Goal: Find specific page/section: Find specific page/section

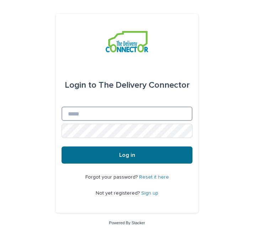
type input "**********"
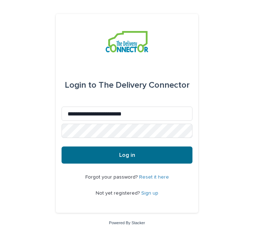
click at [128, 155] on span "Log in" at bounding box center [127, 155] width 16 height 6
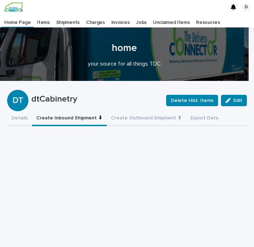
click at [66, 119] on button "Create Inbound Shipment ⬇" at bounding box center [69, 118] width 75 height 15
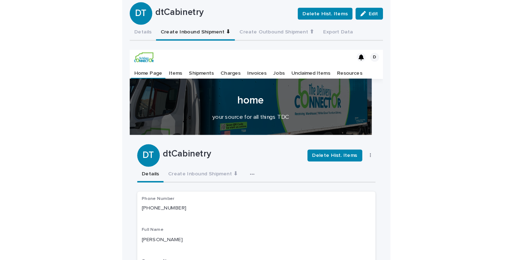
scroll to position [87, 0]
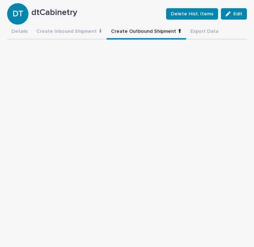
click at [145, 30] on button "Create Outbound Shipment ⬆" at bounding box center [146, 32] width 79 height 15
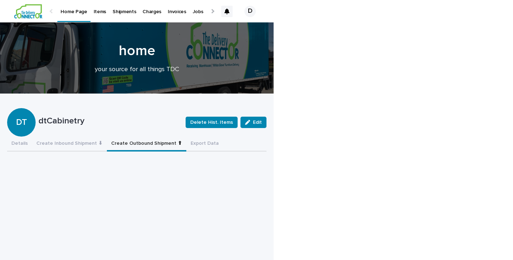
click at [99, 12] on p "Items" at bounding box center [100, 7] width 12 height 15
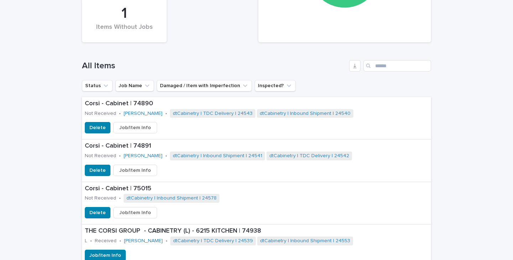
scroll to position [221, 0]
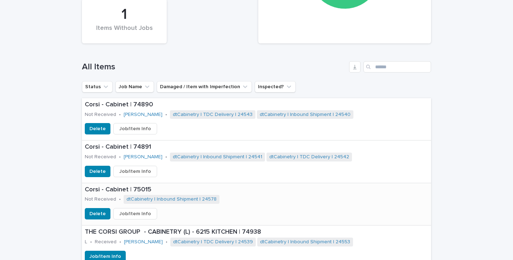
click at [129, 214] on span "Job/Item Info" at bounding box center [135, 214] width 32 height 7
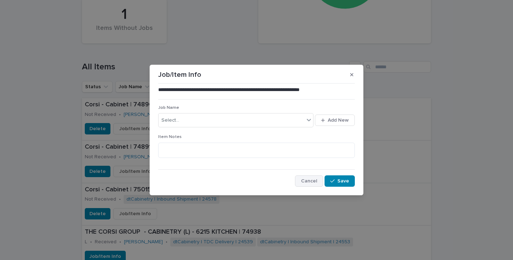
click at [254, 183] on span "Cancel" at bounding box center [309, 181] width 16 height 5
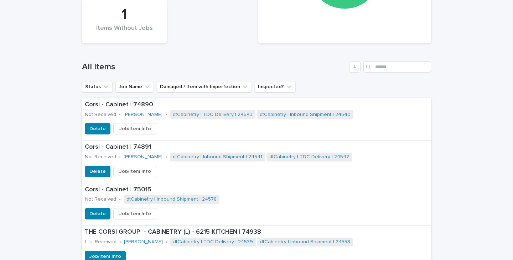
scroll to position [0, 0]
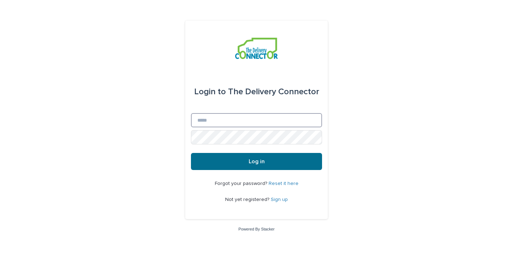
type input "**********"
click at [260, 160] on span "Log in" at bounding box center [257, 162] width 16 height 6
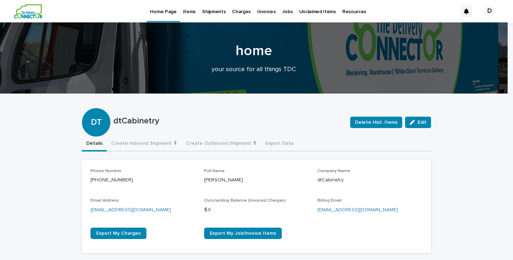
click at [190, 11] on p "Items" at bounding box center [189, 7] width 12 height 15
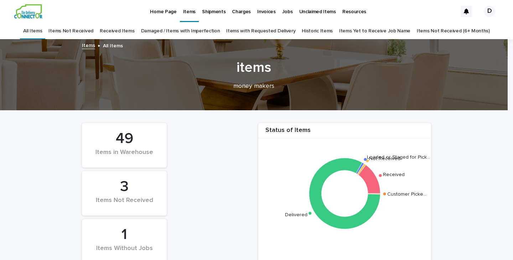
click at [282, 10] on p "Jobs" at bounding box center [287, 7] width 11 height 15
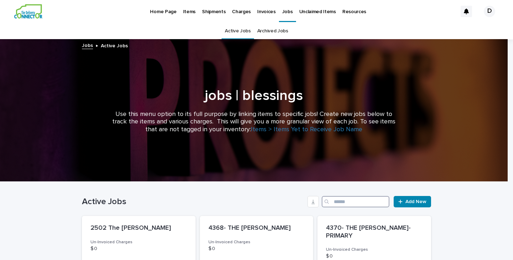
click at [347, 203] on input "Search" at bounding box center [356, 201] width 68 height 11
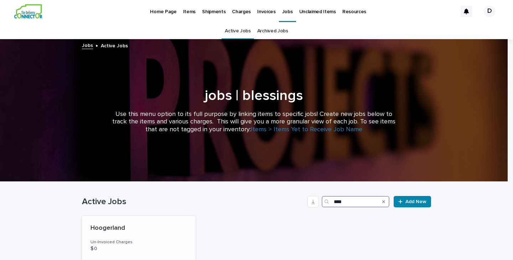
type input "****"
click at [122, 230] on p "Hoogerland" at bounding box center [138, 229] width 97 height 8
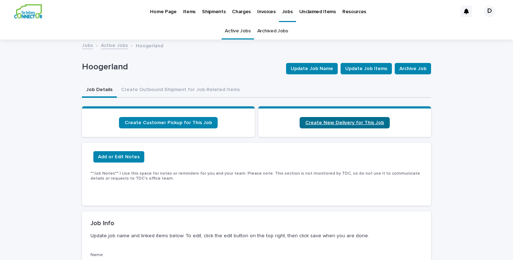
click at [351, 124] on span "Create New Delivery for This Job" at bounding box center [344, 122] width 79 height 5
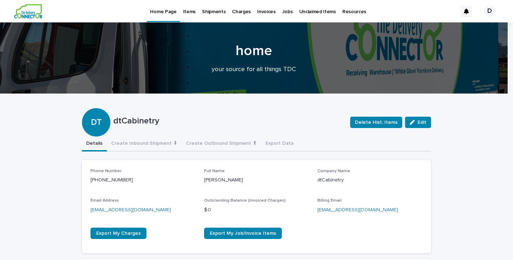
click at [282, 12] on p "Jobs" at bounding box center [287, 7] width 11 height 15
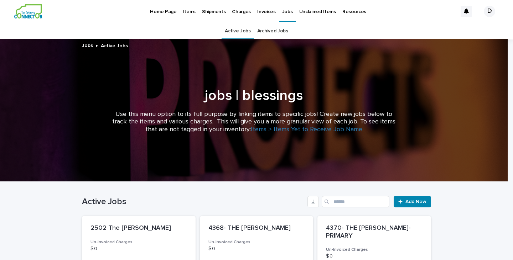
click at [329, 202] on div "Search" at bounding box center [327, 201] width 11 height 11
click at [338, 201] on input "Search" at bounding box center [356, 201] width 68 height 11
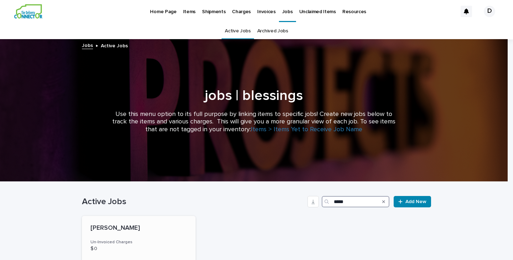
type input "*****"
click at [99, 224] on div "DROZD" at bounding box center [138, 227] width 97 height 9
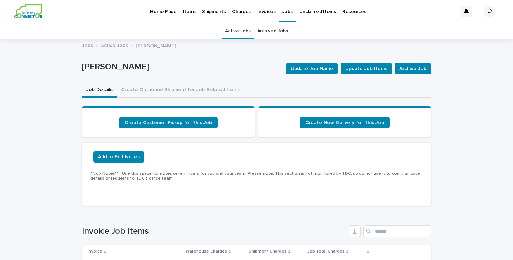
click at [166, 11] on p "Home Page" at bounding box center [163, 7] width 26 height 15
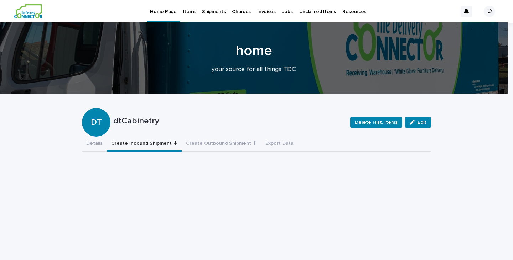
click at [154, 143] on button "Create Inbound Shipment ⬇" at bounding box center [144, 144] width 75 height 15
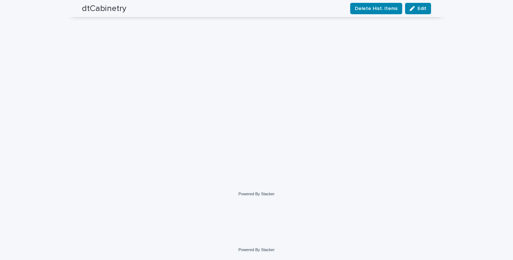
scroll to position [160, 0]
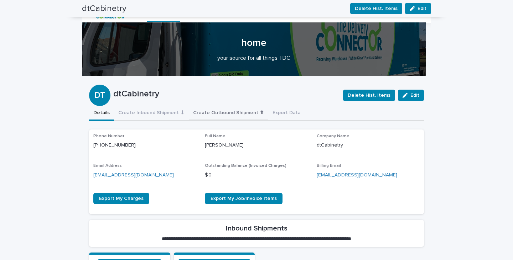
click at [229, 113] on button "Create Outbound Shipment ⬆" at bounding box center [228, 113] width 79 height 15
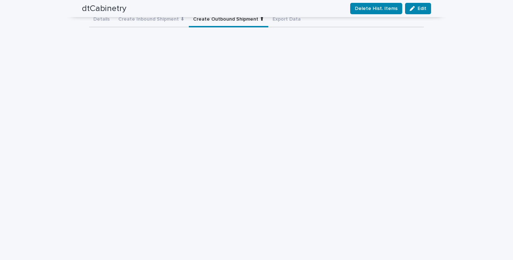
scroll to position [109, 0]
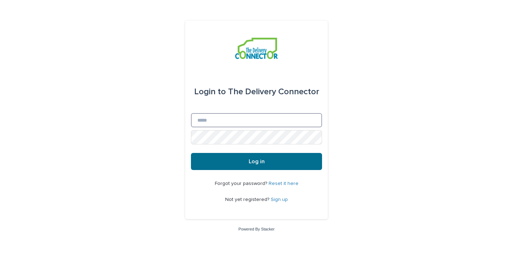
type input "**********"
click at [247, 159] on button "Log in" at bounding box center [256, 161] width 131 height 17
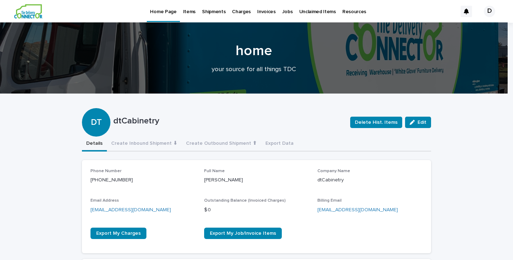
click at [282, 11] on p "Jobs" at bounding box center [287, 7] width 11 height 15
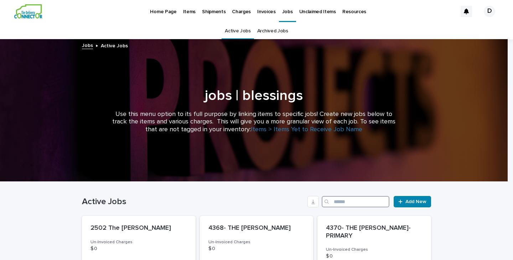
click at [335, 201] on input "Search" at bounding box center [356, 201] width 68 height 11
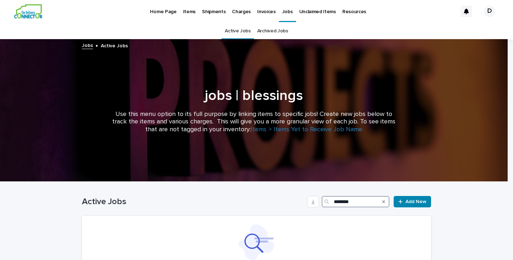
type input "*********"
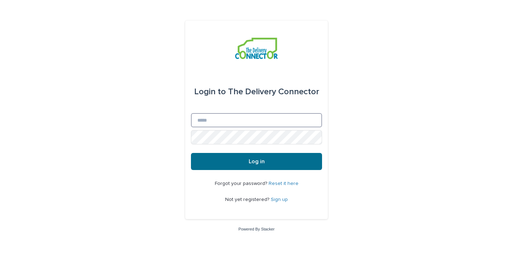
type input "**********"
click at [253, 162] on span "Log in" at bounding box center [257, 162] width 16 height 6
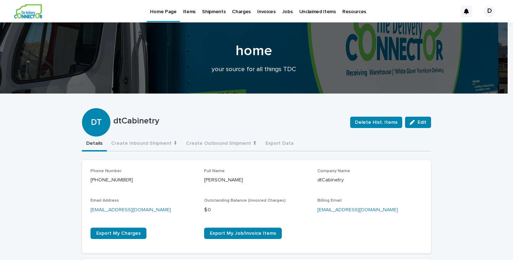
click at [282, 12] on p "Jobs" at bounding box center [287, 7] width 11 height 15
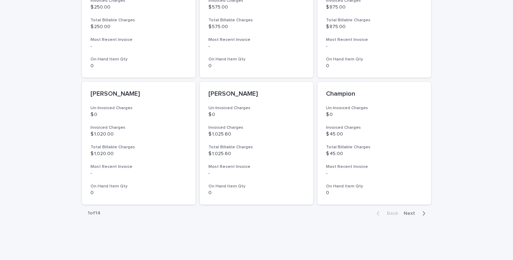
scroll to position [533, 0]
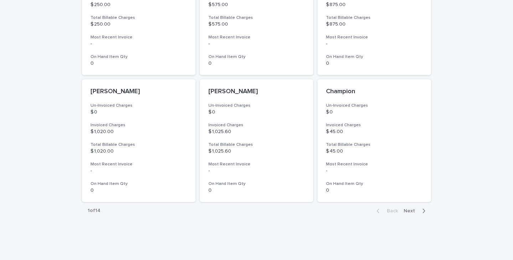
click at [406, 209] on span "Next" at bounding box center [412, 211] width 16 height 5
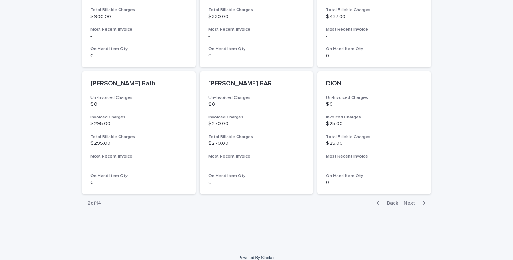
click at [409, 205] on span "Next" at bounding box center [412, 203] width 16 height 5
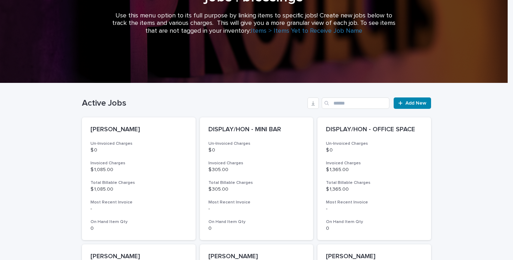
scroll to position [533, 0]
